Goal: Task Accomplishment & Management: Use online tool/utility

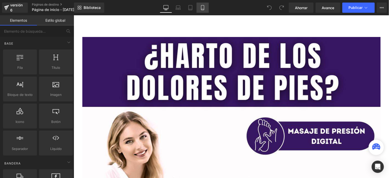
click at [201, 9] on icon at bounding box center [202, 7] width 5 height 5
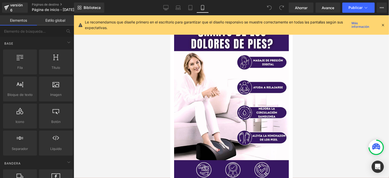
click at [385, 25] on icon at bounding box center [383, 25] width 5 height 5
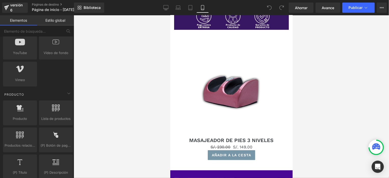
scroll to position [153, 0]
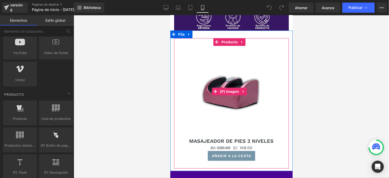
click at [199, 112] on img at bounding box center [231, 91] width 66 height 91
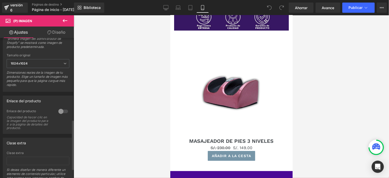
scroll to position [255, 0]
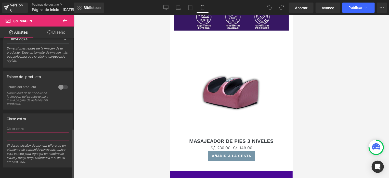
click at [18, 135] on input "text" at bounding box center [38, 137] width 63 height 8
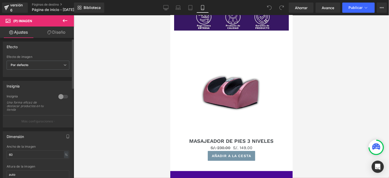
scroll to position [0, 0]
click at [67, 20] on icon at bounding box center [65, 21] width 6 height 6
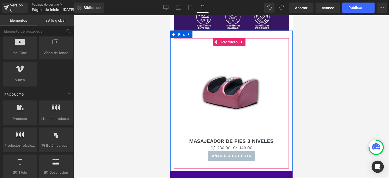
click at [215, 154] on font "(P) Botón del carrito" at bounding box center [229, 155] width 29 height 3
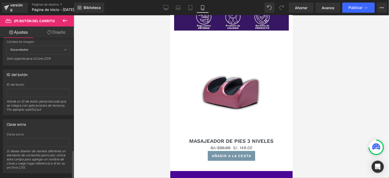
scroll to position [569, 0]
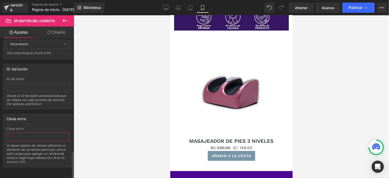
click at [17, 133] on input "text" at bounding box center [38, 137] width 63 height 8
paste input "<span id="es-form-hook" ></span"
type input "<span id="es-form-hook" ></span"
click at [45, 121] on div "Clase extra Clase extra <span id="es-form-hook" ></span Si desea diseñar de man…" at bounding box center [38, 140] width 70 height 54
click at [303, 9] on font "Ahorrar" at bounding box center [301, 8] width 12 height 4
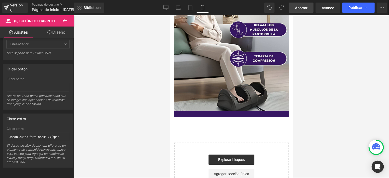
scroll to position [694, 0]
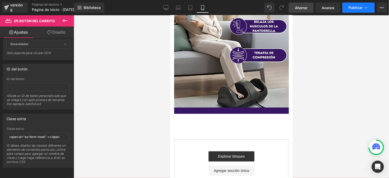
click at [356, 11] on button "Publicar" at bounding box center [358, 8] width 32 height 10
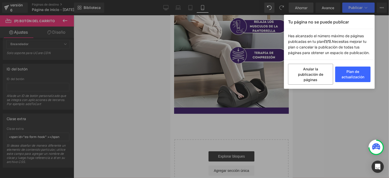
click at [378, 53] on div "Tu página no se puede publicar Has alcanzado el número máximo de páginas public…" at bounding box center [194, 89] width 389 height 178
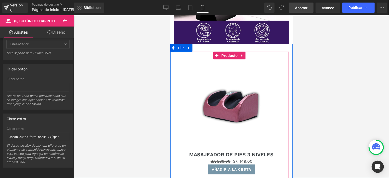
scroll to position [133, 0]
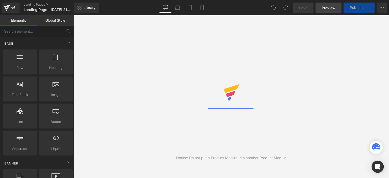
click at [330, 7] on span "Preview" at bounding box center [329, 7] width 14 height 5
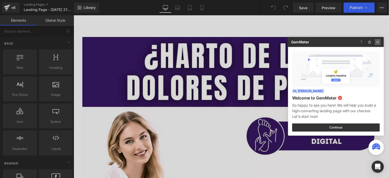
click at [380, 42] on img at bounding box center [378, 42] width 6 height 6
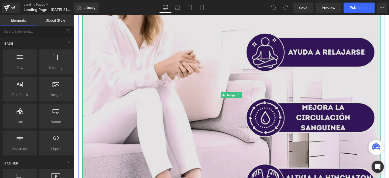
scroll to position [153, 0]
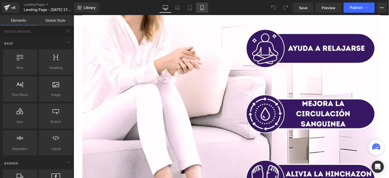
click at [202, 6] on icon at bounding box center [202, 7] width 5 height 5
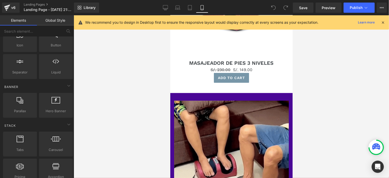
scroll to position [229, 0]
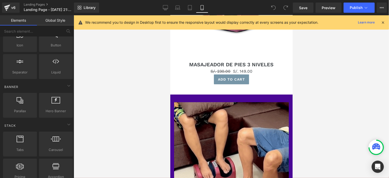
click at [201, 74] on div "Add To Cart" at bounding box center [231, 79] width 110 height 10
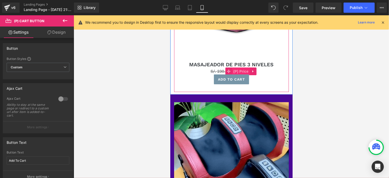
click at [238, 67] on span "(P) Price" at bounding box center [241, 71] width 18 height 8
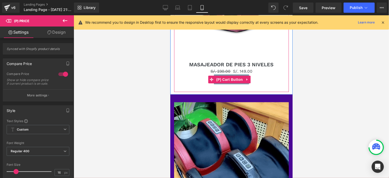
click at [189, 74] on div "Add To Cart" at bounding box center [231, 79] width 110 height 10
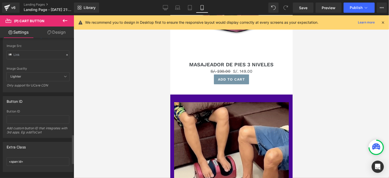
scroll to position [534, 0]
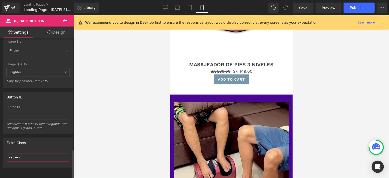
click at [30, 154] on input "<span id=" at bounding box center [38, 157] width 63 height 8
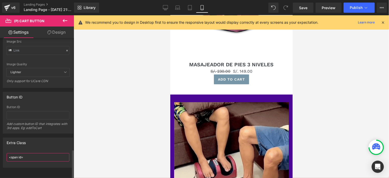
drag, startPoint x: 31, startPoint y: 154, endPoint x: 4, endPoint y: 154, distance: 26.5
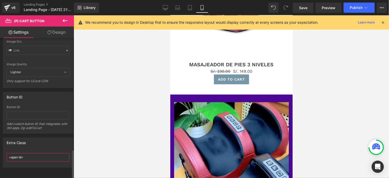
click at [4, 154] on div "<span id= <span id=" at bounding box center [38, 159] width 70 height 16
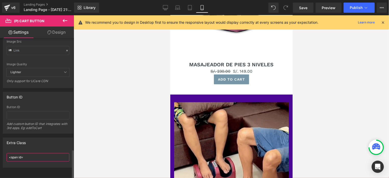
paste input ""es-form-hook" ></span"
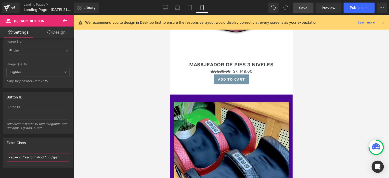
type input "<span id="es-form-hook" ></span"
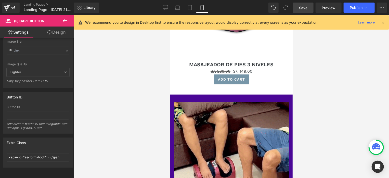
click at [303, 10] on link "Save" at bounding box center [303, 8] width 21 height 10
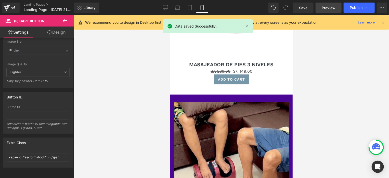
click at [328, 11] on link "Preview" at bounding box center [329, 8] width 26 height 10
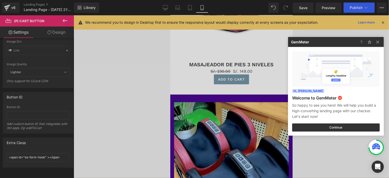
click at [327, 8] on div at bounding box center [194, 89] width 389 height 178
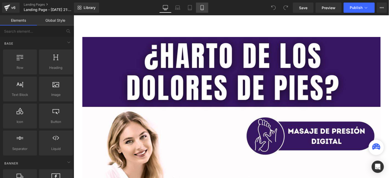
click at [204, 6] on icon at bounding box center [202, 7] width 5 height 5
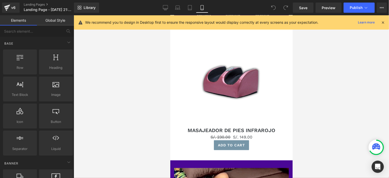
scroll to position [178, 0]
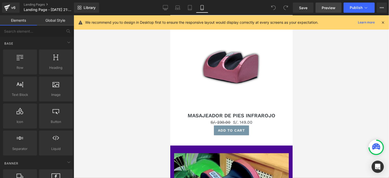
click at [331, 7] on span "Preview" at bounding box center [329, 7] width 14 height 5
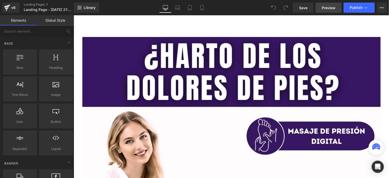
click at [327, 10] on span "Preview" at bounding box center [329, 7] width 14 height 5
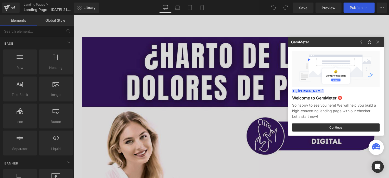
click at [326, 8] on div at bounding box center [194, 89] width 389 height 178
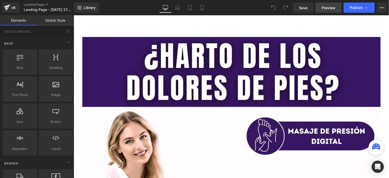
click at [326, 8] on span "Preview" at bounding box center [329, 7] width 14 height 5
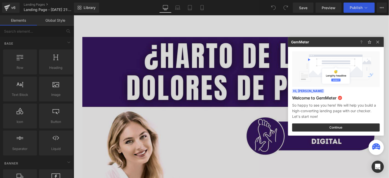
click at [307, 8] on div at bounding box center [194, 89] width 389 height 178
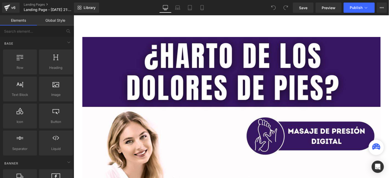
click at [307, 8] on span "Save" at bounding box center [303, 7] width 8 height 5
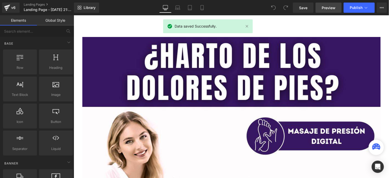
click at [324, 6] on span "Preview" at bounding box center [329, 7] width 14 height 5
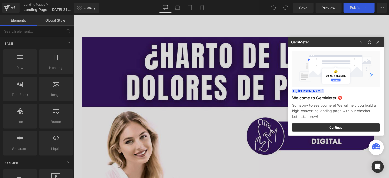
click at [237, 106] on div at bounding box center [194, 89] width 389 height 178
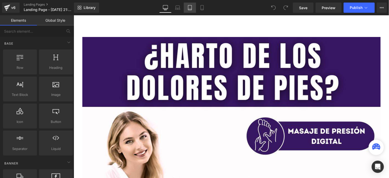
click at [195, 6] on link "Tablet" at bounding box center [190, 8] width 12 height 10
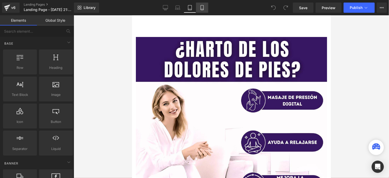
click at [203, 8] on icon at bounding box center [202, 7] width 5 height 5
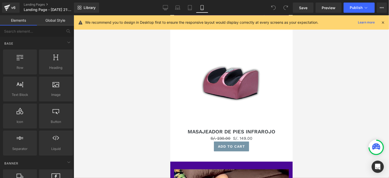
scroll to position [162, 0]
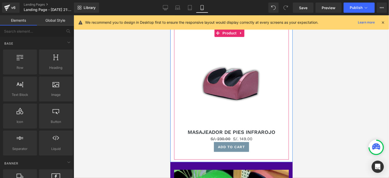
click at [227, 144] on span "(P) Cart Button" at bounding box center [231, 147] width 23 height 6
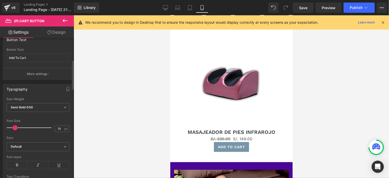
scroll to position [102, 0]
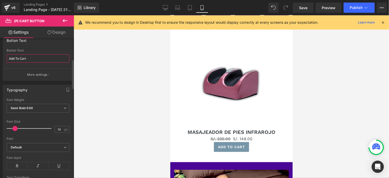
drag, startPoint x: 33, startPoint y: 57, endPoint x: 3, endPoint y: 57, distance: 30.3
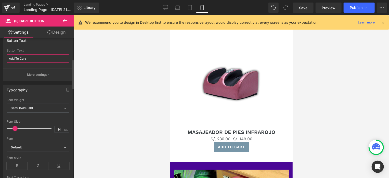
click at [3, 57] on div "Button Text Add To Cart Button Text Add To Cart More settings" at bounding box center [38, 58] width 70 height 46
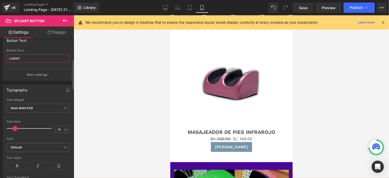
type input "CARRITO"
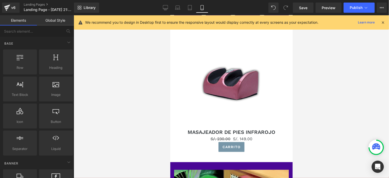
click at [91, 70] on div at bounding box center [231, 96] width 315 height 163
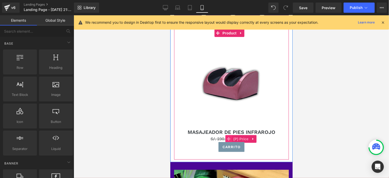
click at [226, 135] on span at bounding box center [228, 139] width 7 height 8
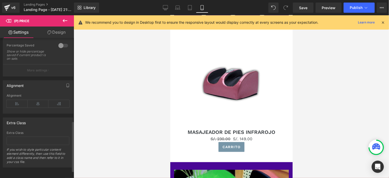
scroll to position [250, 0]
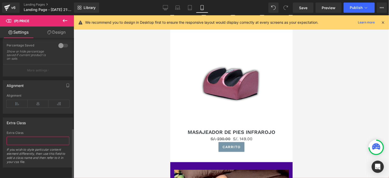
click at [23, 137] on input "text" at bounding box center [38, 141] width 63 height 8
paste input "<span id="es-form-hook" ></span"
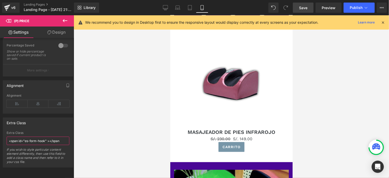
type input "<span id="es-form-hook" ></span"
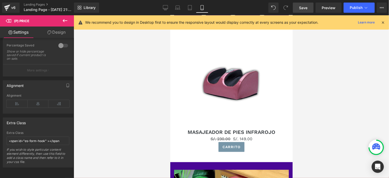
click at [306, 6] on span "Save" at bounding box center [303, 7] width 8 height 5
click at [325, 8] on span "Preview" at bounding box center [329, 7] width 14 height 5
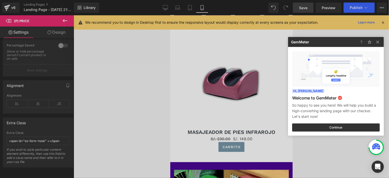
click at [308, 8] on div at bounding box center [194, 89] width 389 height 178
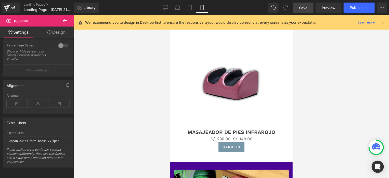
click at [307, 8] on span "Save" at bounding box center [303, 7] width 8 height 5
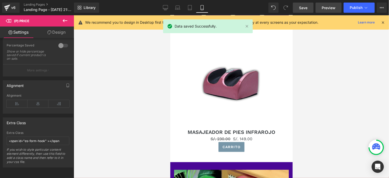
click at [324, 7] on span "Preview" at bounding box center [329, 7] width 14 height 5
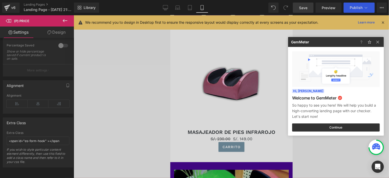
click at [223, 77] on div at bounding box center [194, 89] width 389 height 178
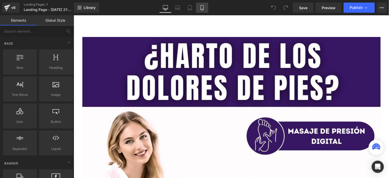
click at [202, 10] on icon at bounding box center [202, 7] width 3 height 5
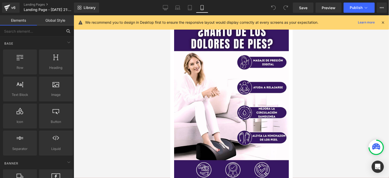
click at [36, 33] on input "text" at bounding box center [31, 30] width 63 height 11
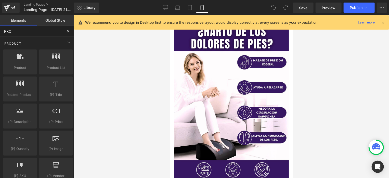
type input "PRO"
click at [383, 23] on icon at bounding box center [383, 22] width 5 height 5
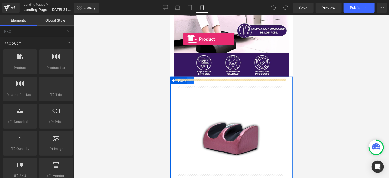
scroll to position [102, 0]
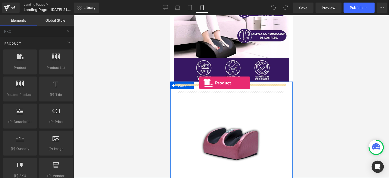
drag, startPoint x: 185, startPoint y: 80, endPoint x: 199, endPoint y: 83, distance: 14.9
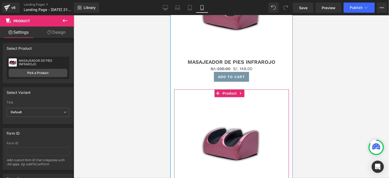
scroll to position [229, 0]
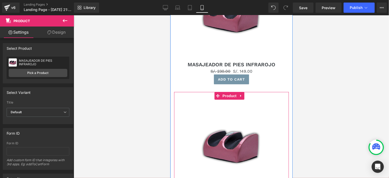
click at [218, 104] on img at bounding box center [231, 144] width 66 height 91
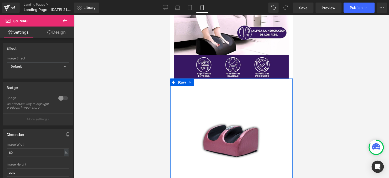
scroll to position [102, 0]
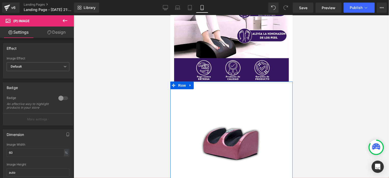
click at [224, 129] on img at bounding box center [231, 142] width 66 height 91
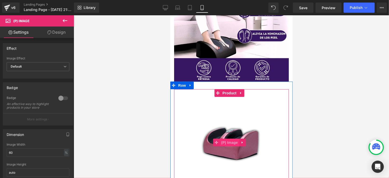
click at [227, 138] on span "(P) Image" at bounding box center [229, 142] width 19 height 8
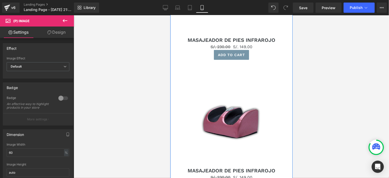
scroll to position [255, 0]
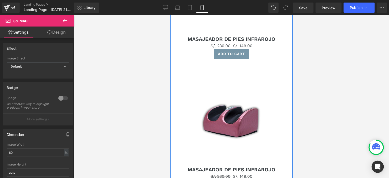
click at [236, 108] on div "Sale Off (P) Image" at bounding box center [231, 119] width 110 height 91
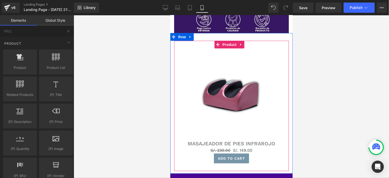
scroll to position [153, 0]
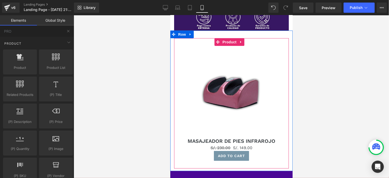
click at [262, 107] on div "Sale Off" at bounding box center [231, 91] width 110 height 91
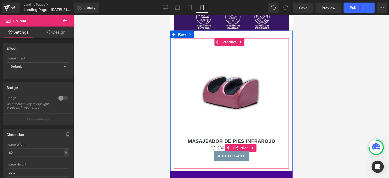
click at [222, 145] on span "S/. 230.00" at bounding box center [220, 147] width 20 height 5
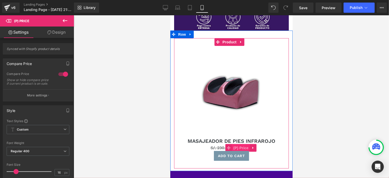
click at [242, 144] on span "(P) Price" at bounding box center [241, 148] width 18 height 8
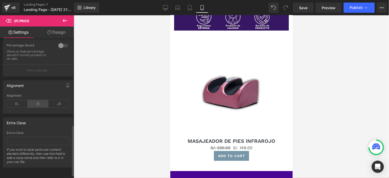
scroll to position [250, 0]
click at [25, 137] on input "text" at bounding box center [38, 141] width 63 height 8
paste input "<span id="es-form-hook" ></span"
type input "<span id="es-form-hook" ></span"
click at [55, 121] on div "Extra Class" at bounding box center [38, 123] width 70 height 10
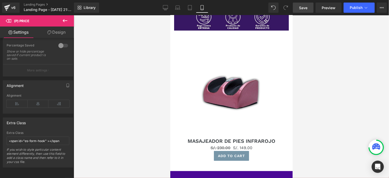
click at [301, 6] on span "Save" at bounding box center [303, 7] width 8 height 5
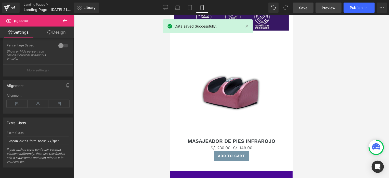
click at [335, 5] on span "Preview" at bounding box center [329, 7] width 14 height 5
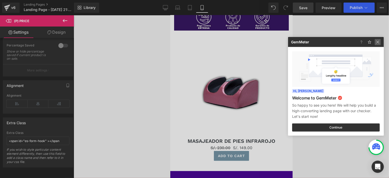
click at [377, 44] on img at bounding box center [378, 42] width 6 height 6
